Goal: Information Seeking & Learning: Learn about a topic

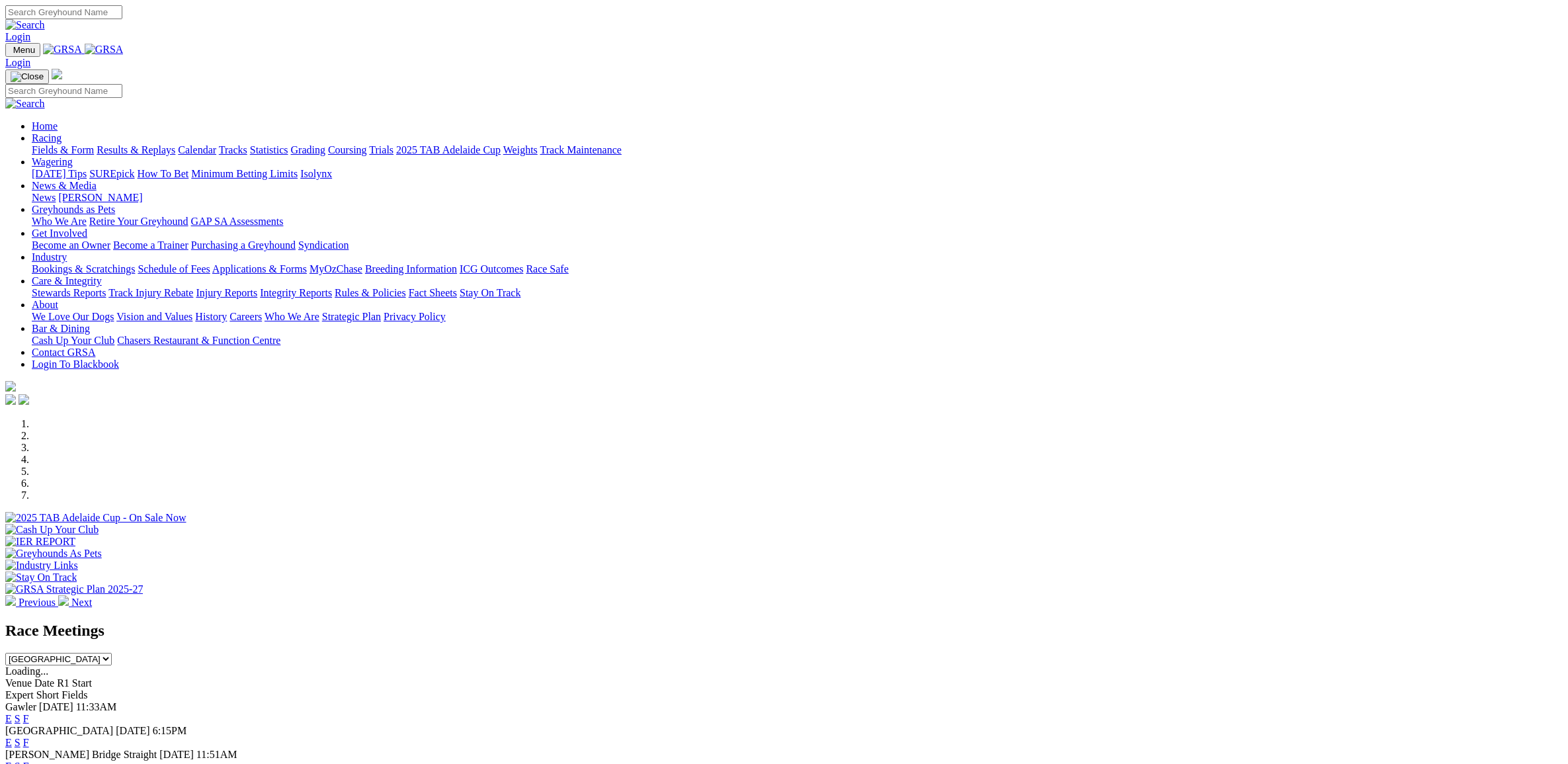
select select "TAS"
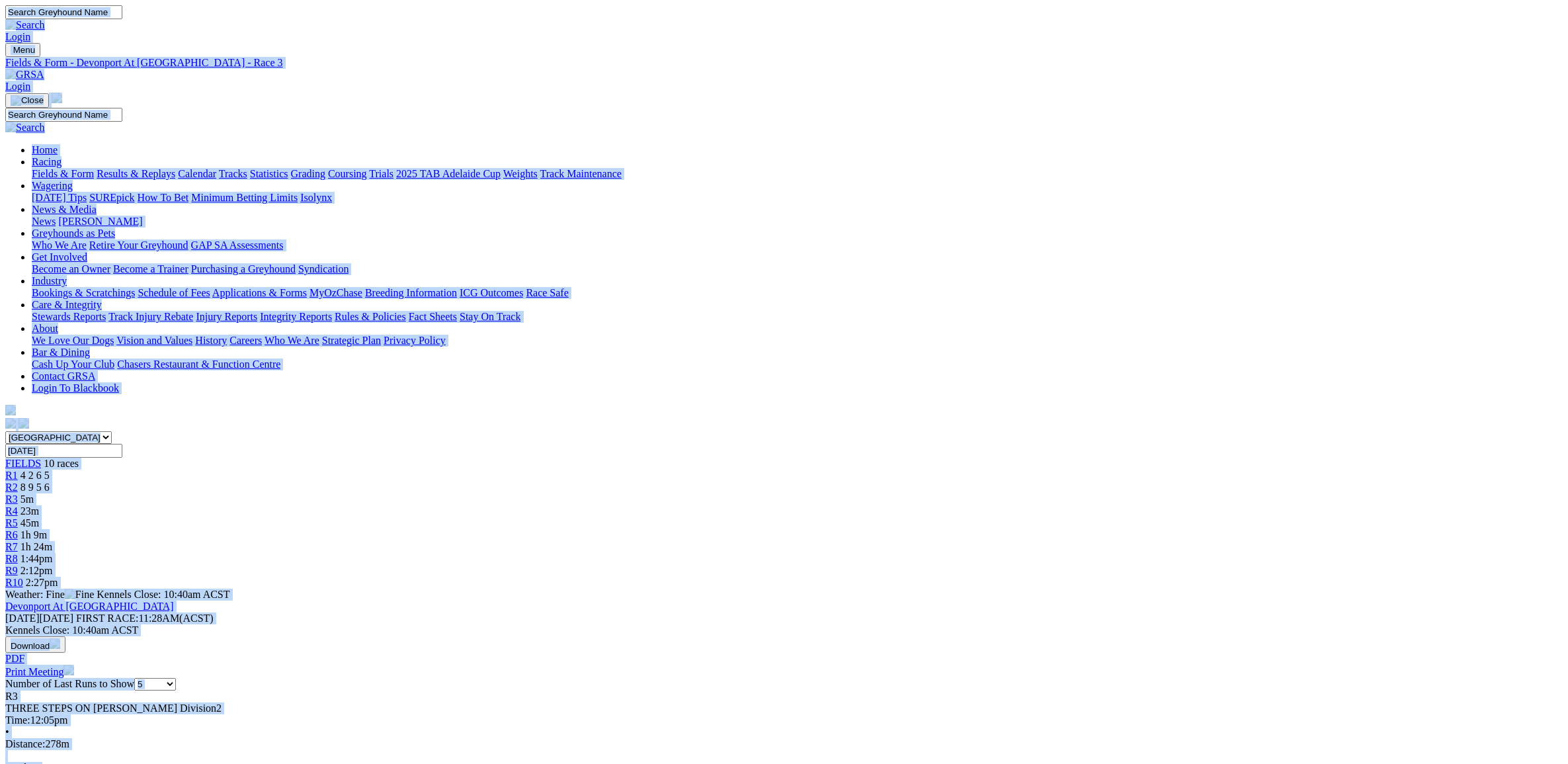
copy body "Login Menu Fields & Form - Devonport At Launceston - Race 3 Login Home Racing F…"
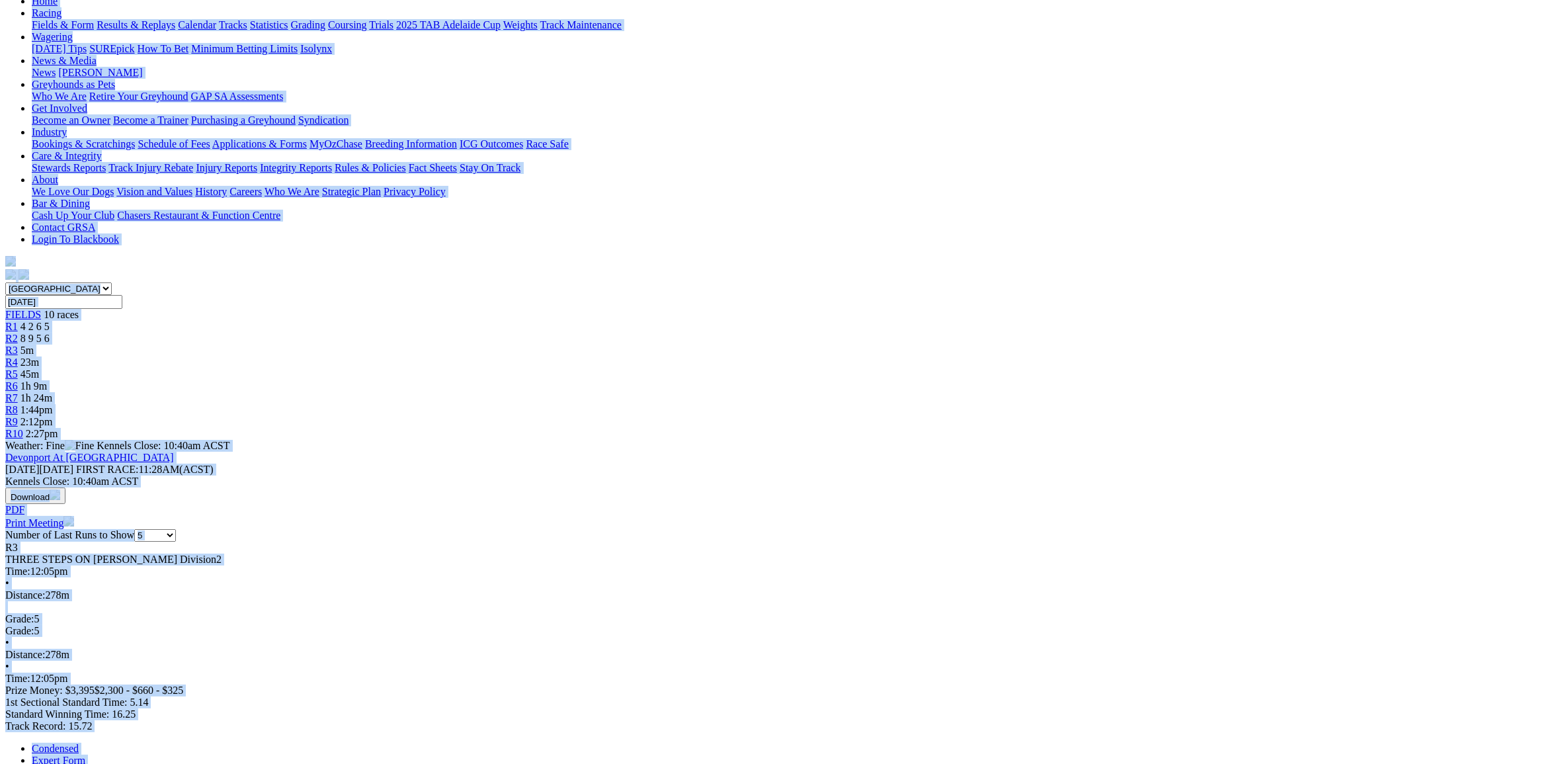
scroll to position [413, 0]
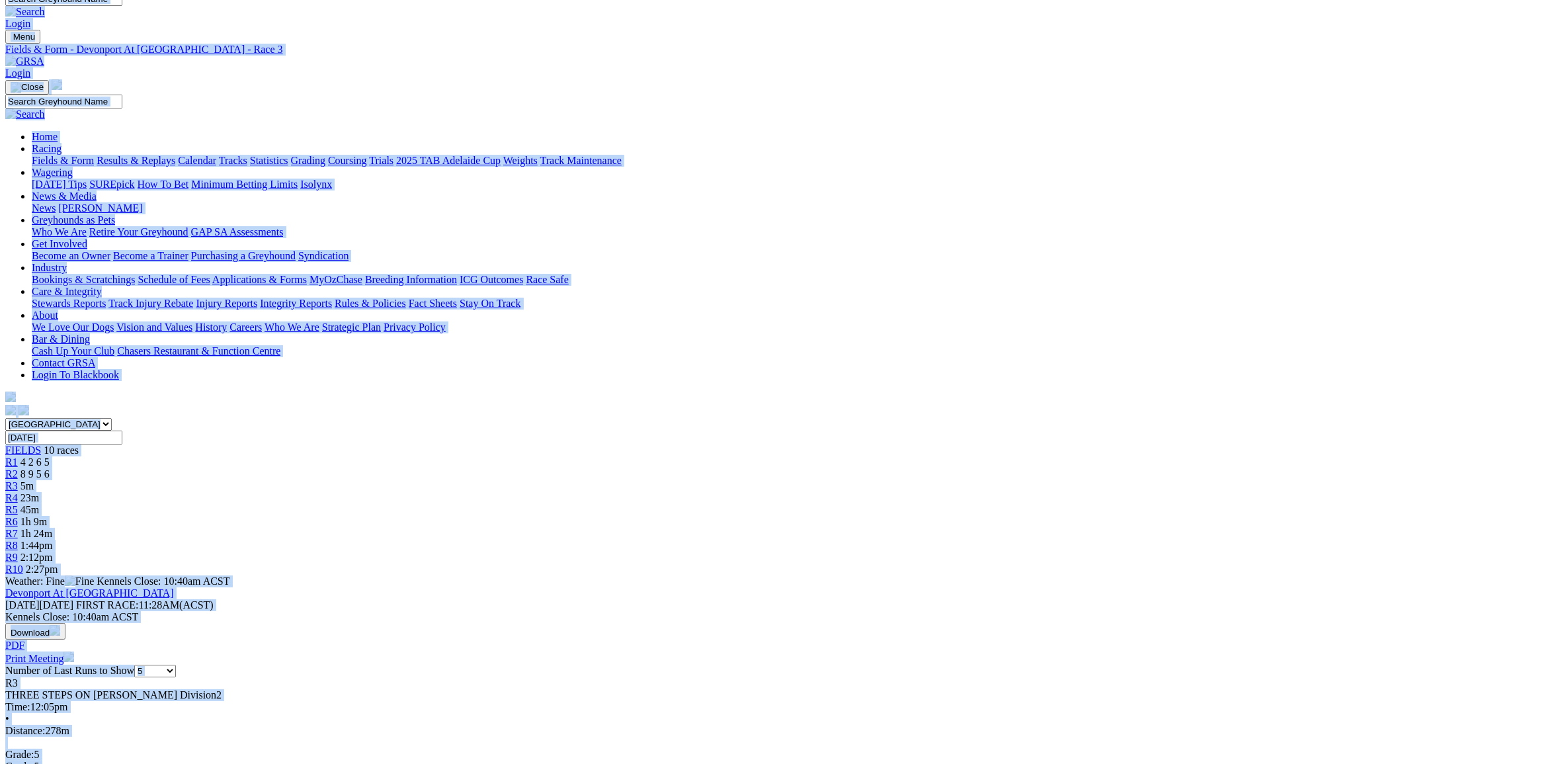
scroll to position [0, 0]
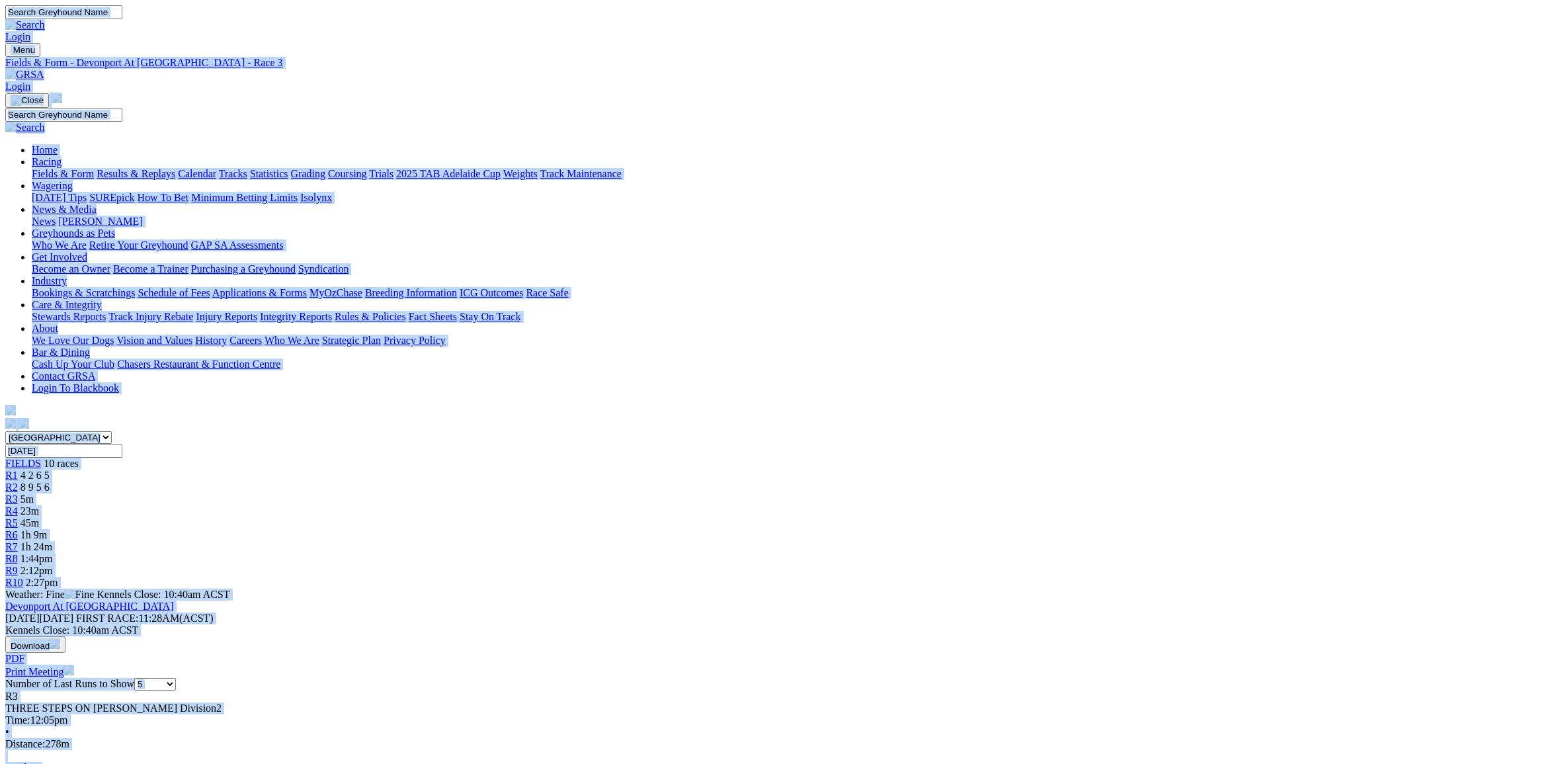
click at [44, 69] on img at bounding box center [25, 75] width 39 height 12
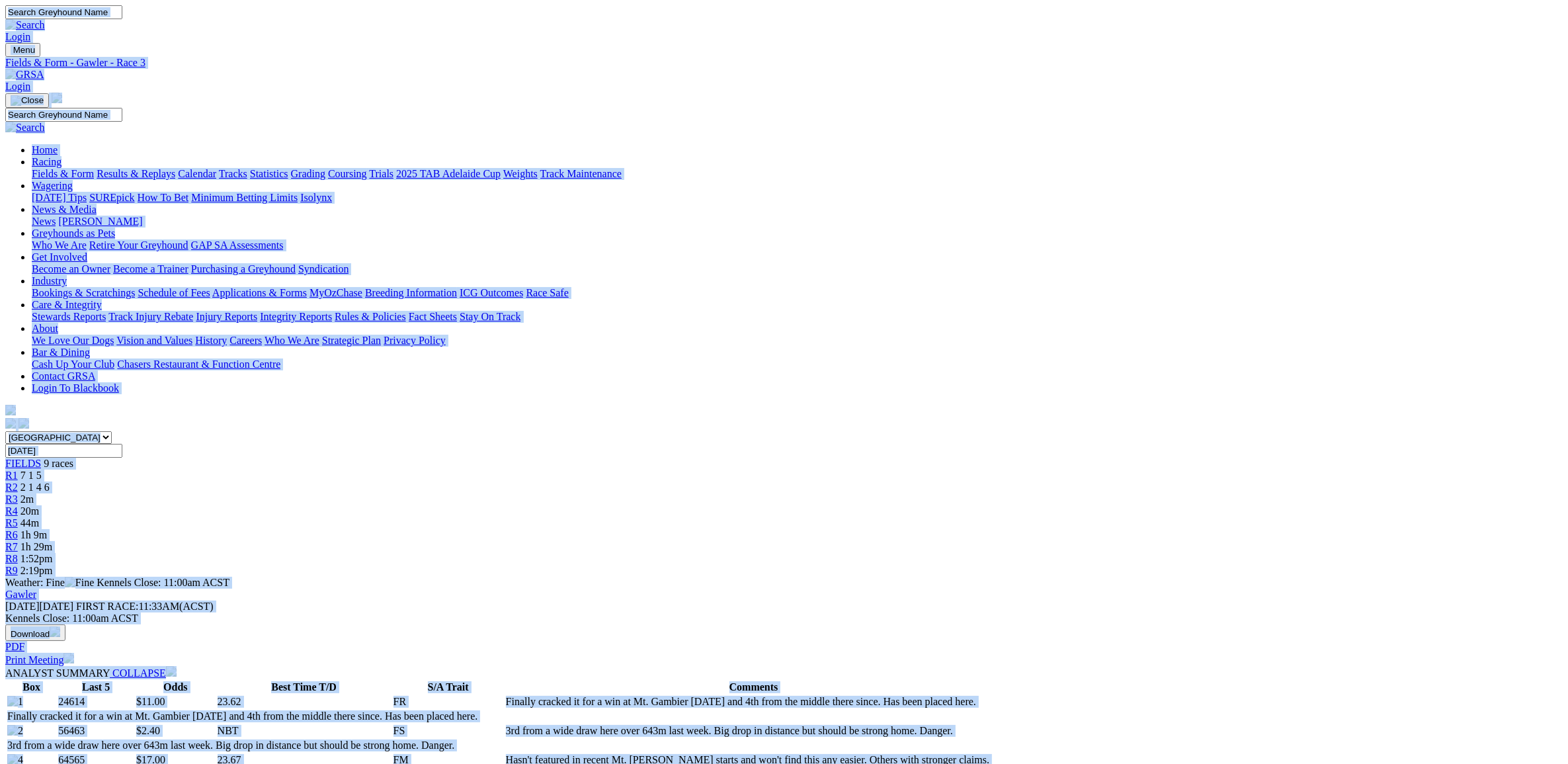
copy body "Login Menu Fields & Form - Gawler - Race 3 Login Home Racing Fields & Form Resu…"
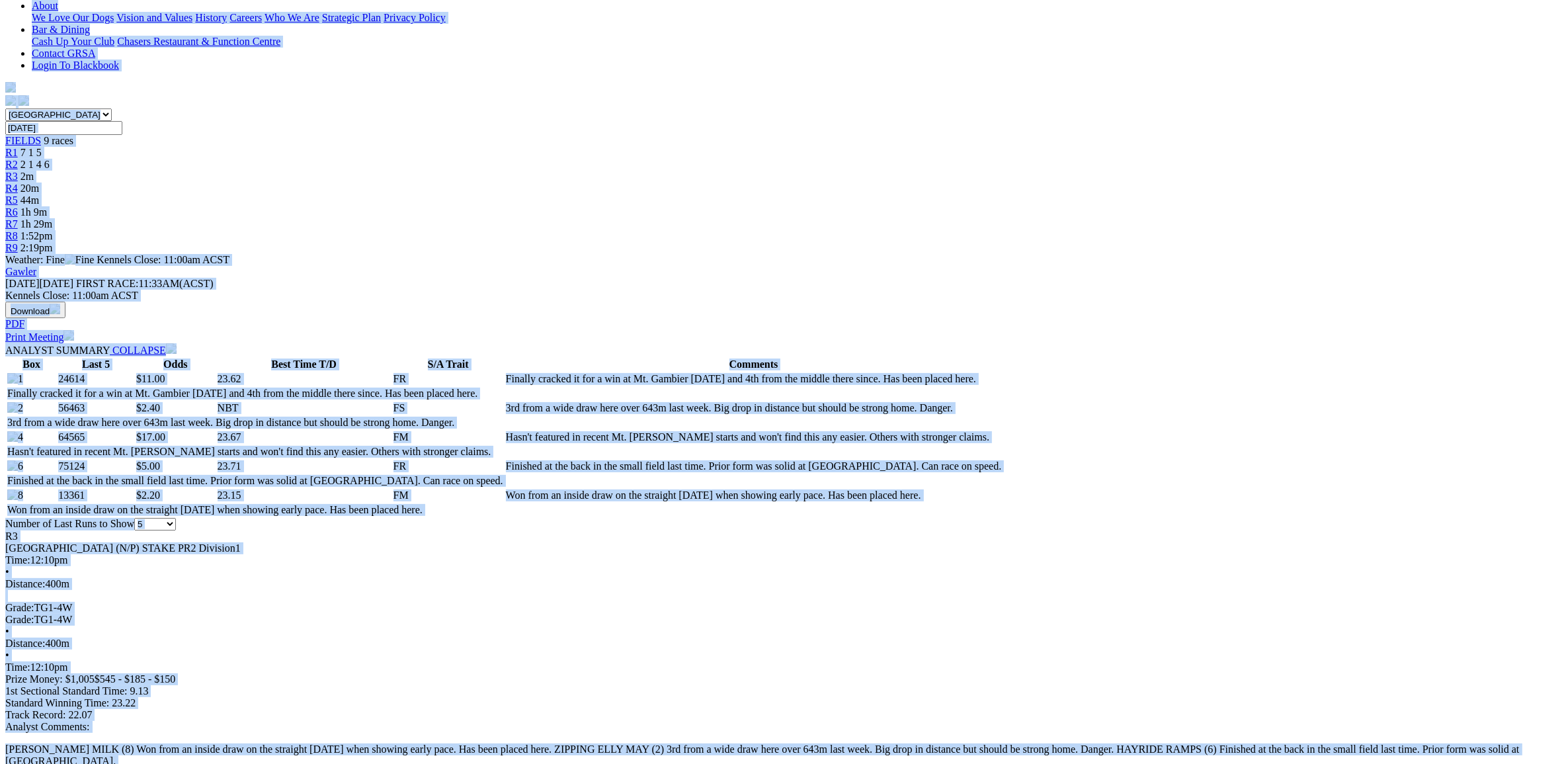
scroll to position [331, 0]
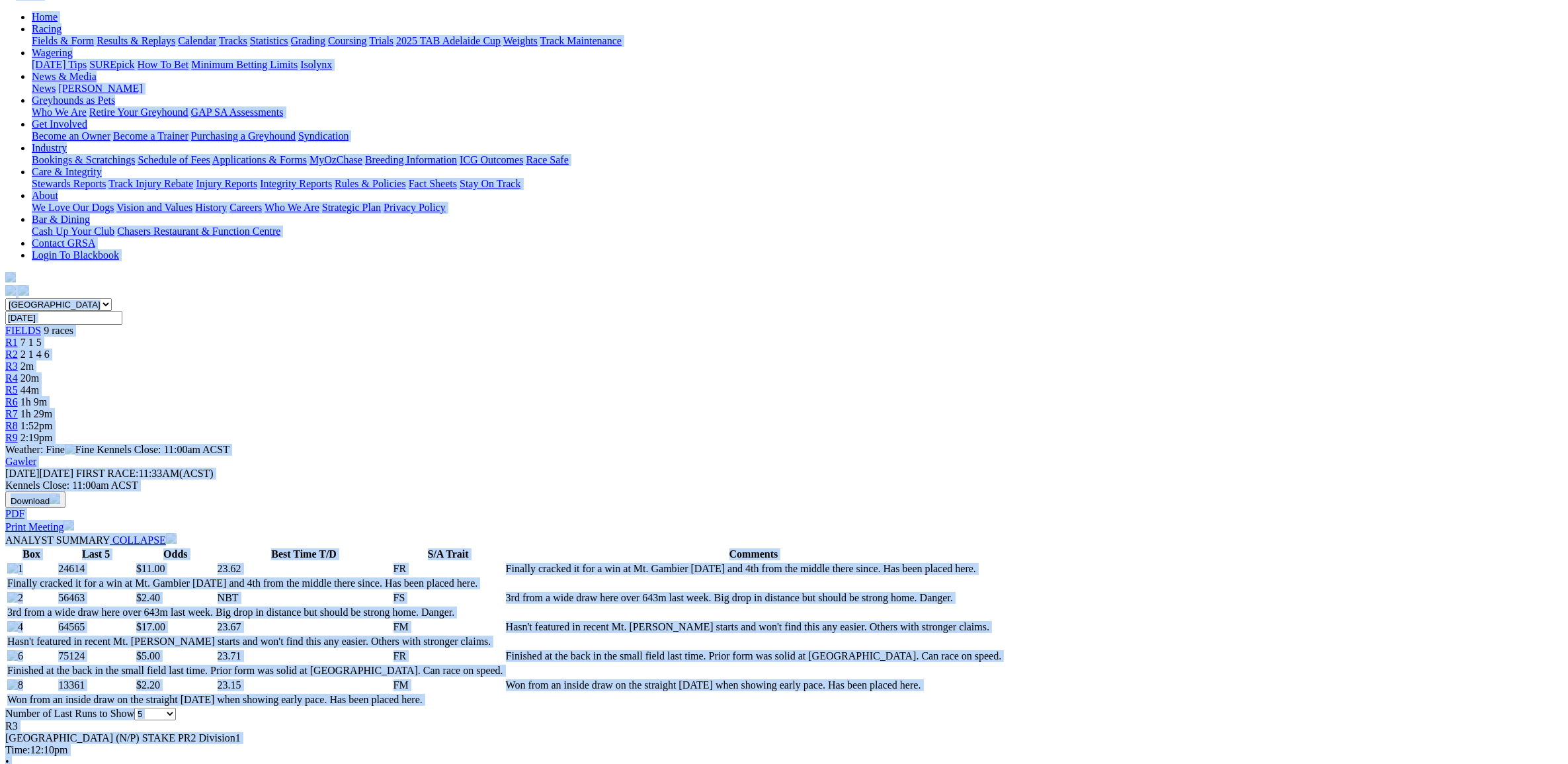
scroll to position [0, 0]
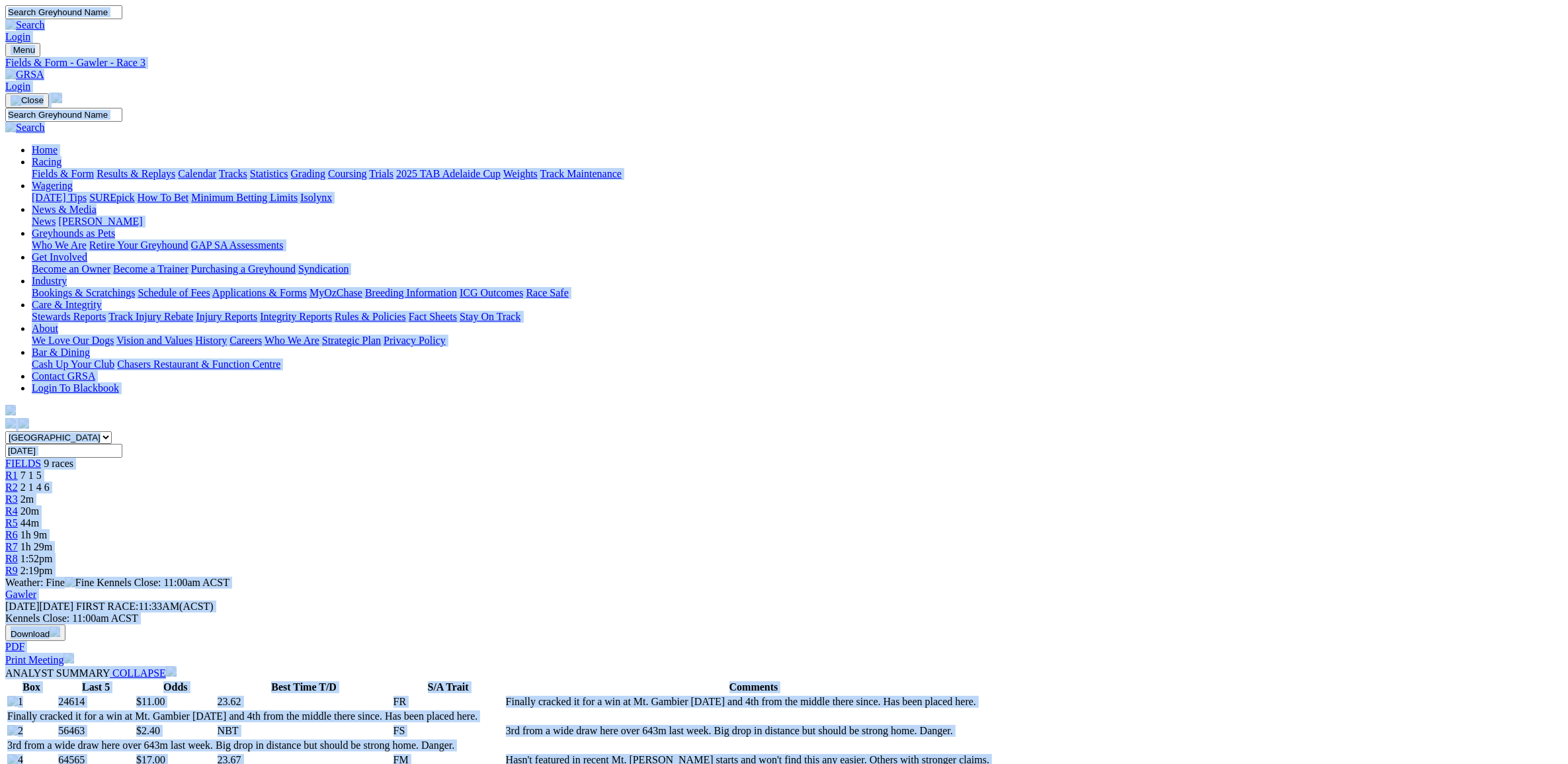
click at [44, 69] on img at bounding box center [25, 75] width 39 height 12
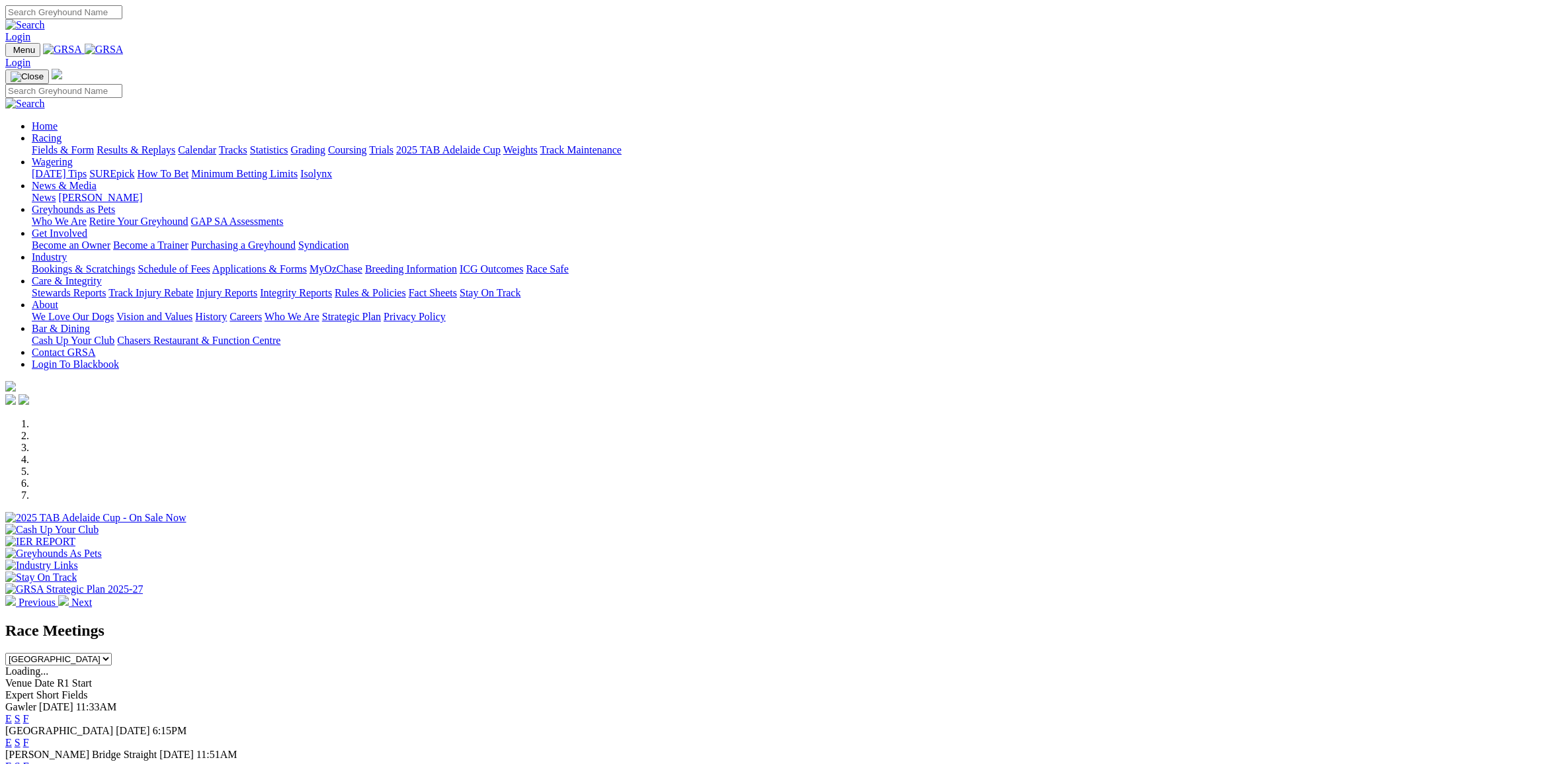
select select "TAS"
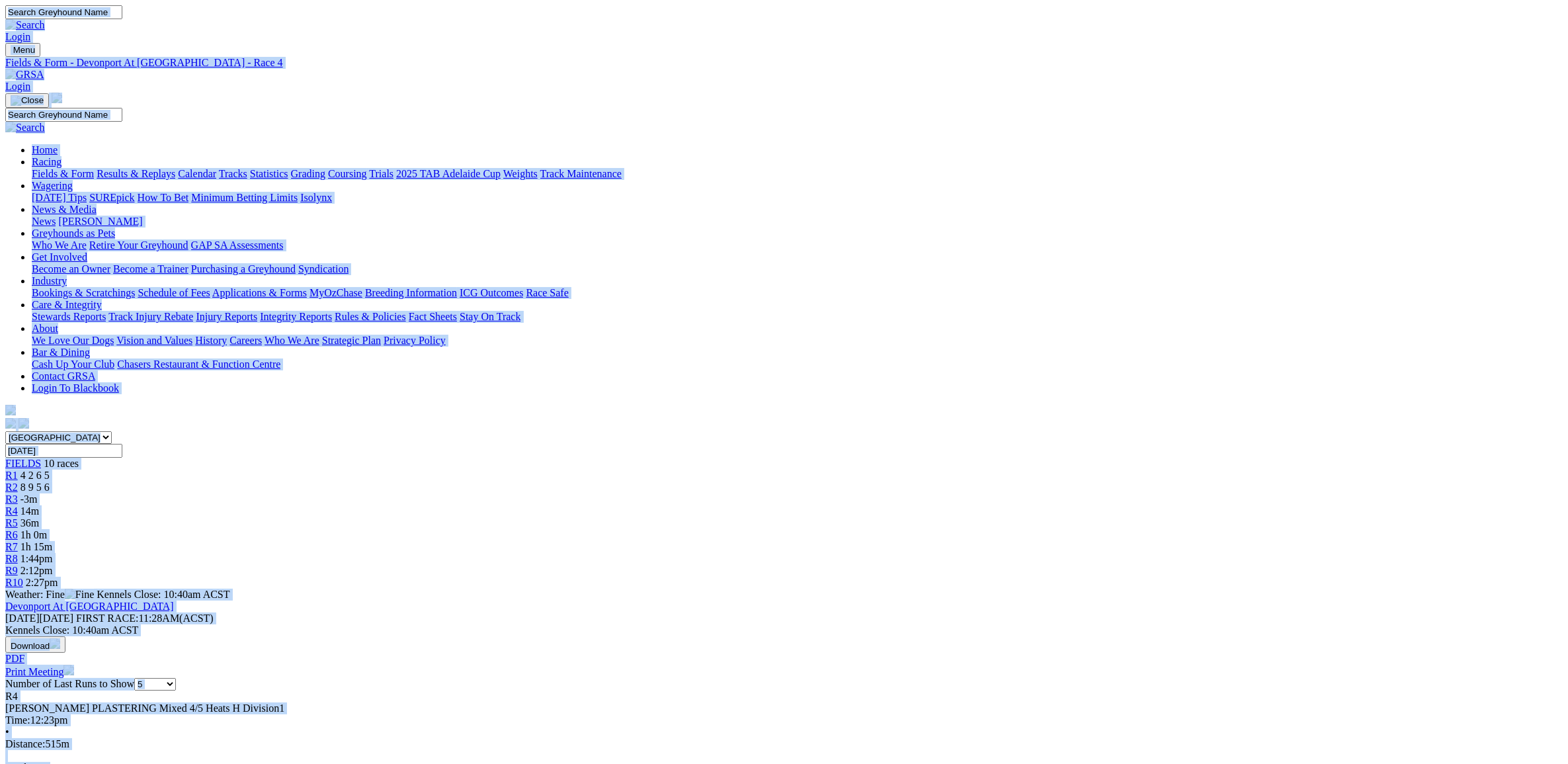
copy body "Login Menu Fields & Form - [GEOGRAPHIC_DATA] At [GEOGRAPHIC_DATA] - Race 4 Logi…"
click at [794, 517] on div "R5 36m" at bounding box center [784, 523] width 1558 height 12
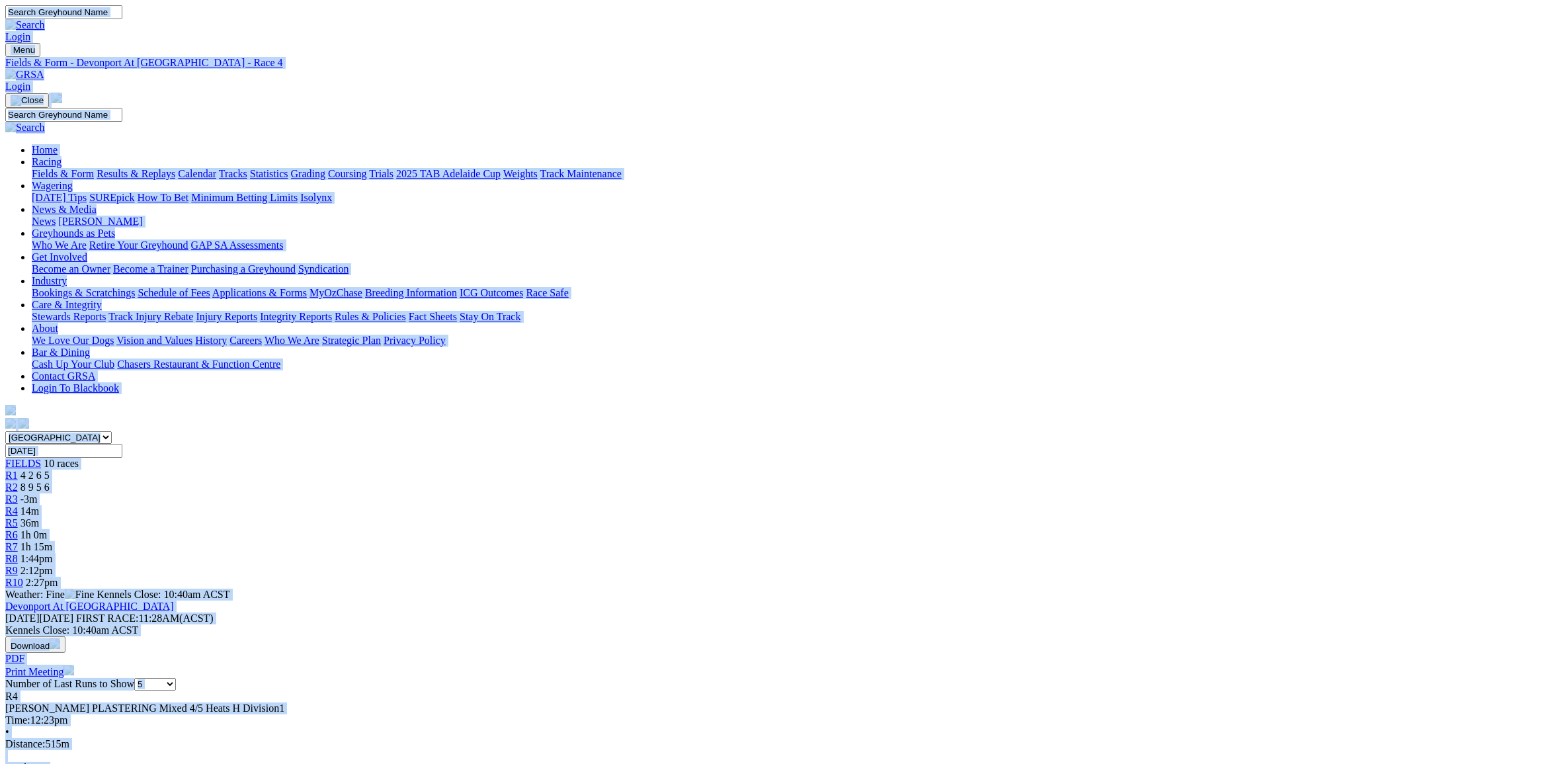
copy body "Login Menu Fields & Form - [GEOGRAPHIC_DATA] At [GEOGRAPHIC_DATA] - Race 4 Logi…"
